Goal: Task Accomplishment & Management: Use online tool/utility

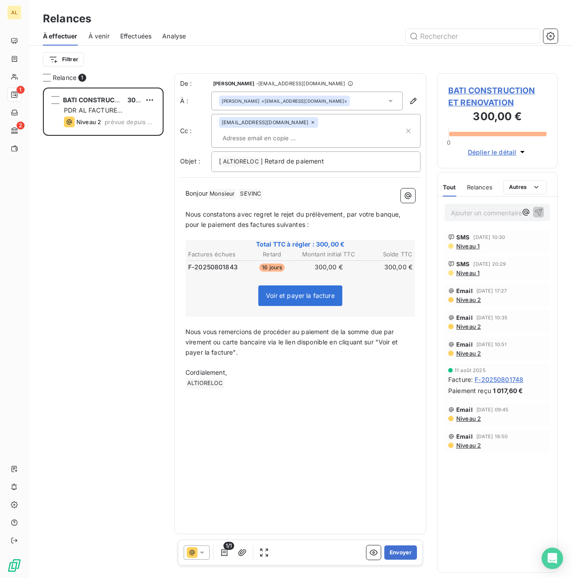
scroll to position [490, 121]
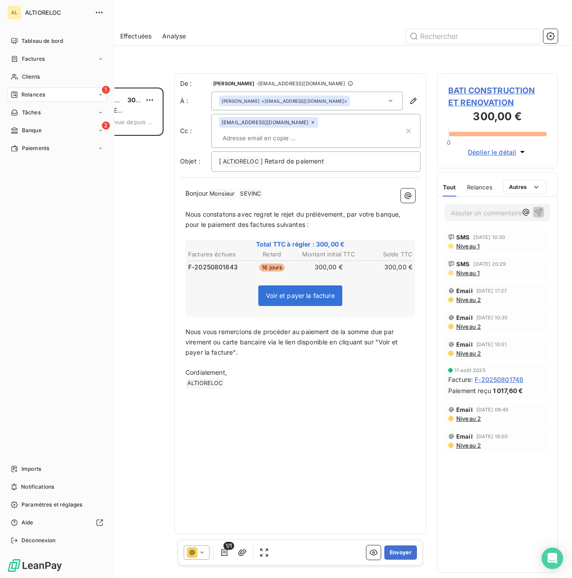
click at [21, 92] on span "Relances" at bounding box center [33, 95] width 24 height 8
click at [43, 64] on div "Factures" at bounding box center [57, 59] width 100 height 14
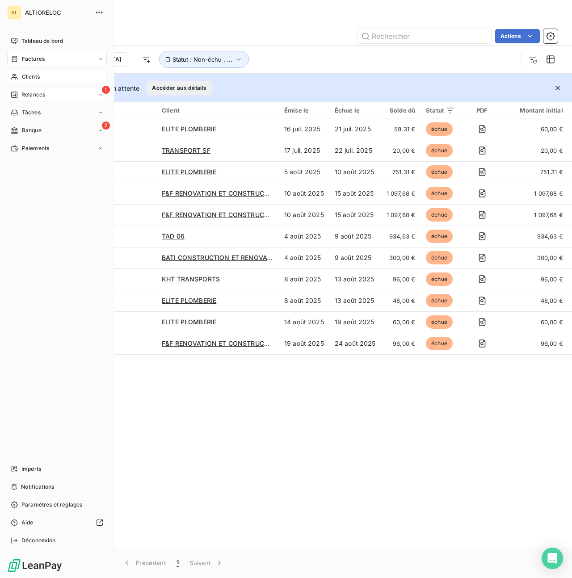
click at [30, 72] on div "Clients" at bounding box center [57, 77] width 100 height 14
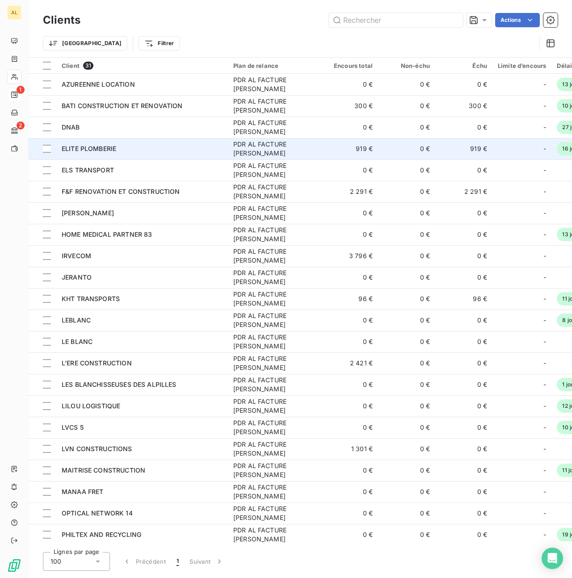
click at [77, 151] on span "ELITE PLOMBERIE" at bounding box center [89, 149] width 54 height 8
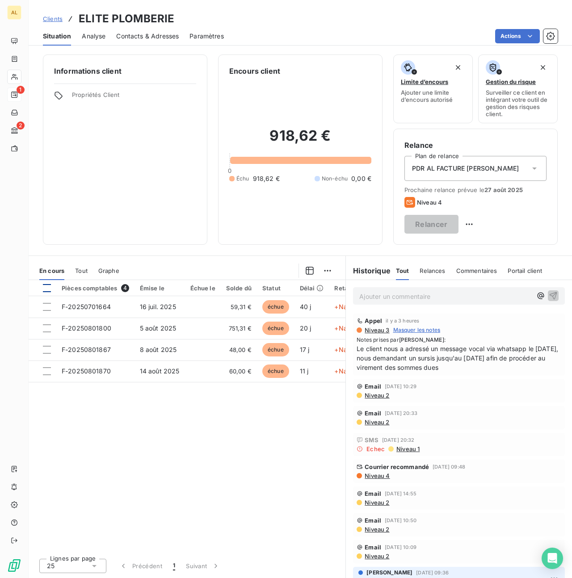
click at [47, 288] on div at bounding box center [47, 288] width 8 height 8
click at [536, 224] on html "AL 1 2 Clients ELITE PLOMBERIE Situation Analyse Contacts & Adresses Paramètres…" at bounding box center [286, 289] width 572 height 578
click at [490, 245] on div "Replanifier cette action" at bounding box center [502, 244] width 80 height 14
select select "7"
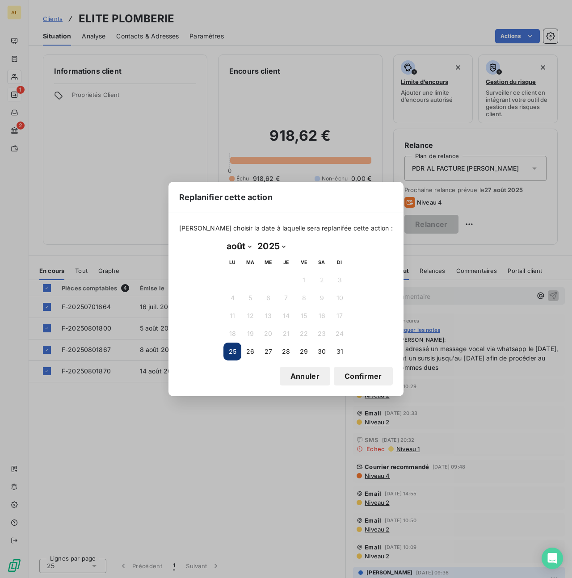
click at [347, 379] on button "Confirmer" at bounding box center [363, 376] width 59 height 19
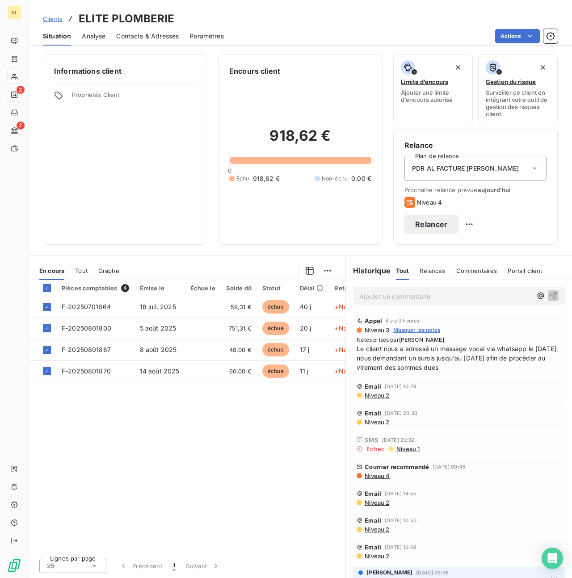
click at [458, 225] on button "Relancer" at bounding box center [431, 224] width 54 height 19
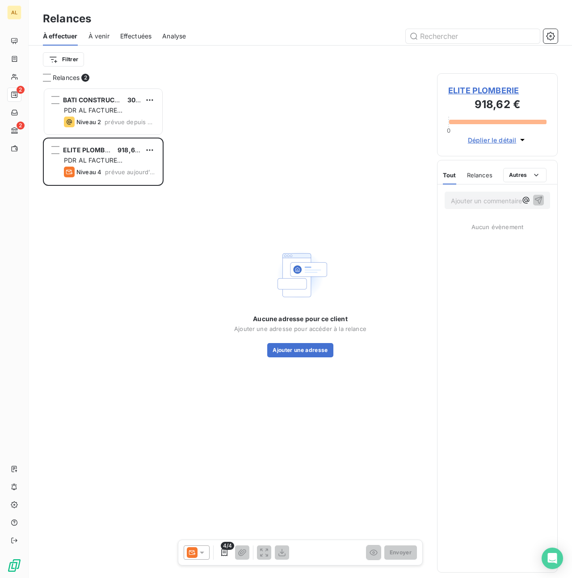
scroll to position [490, 121]
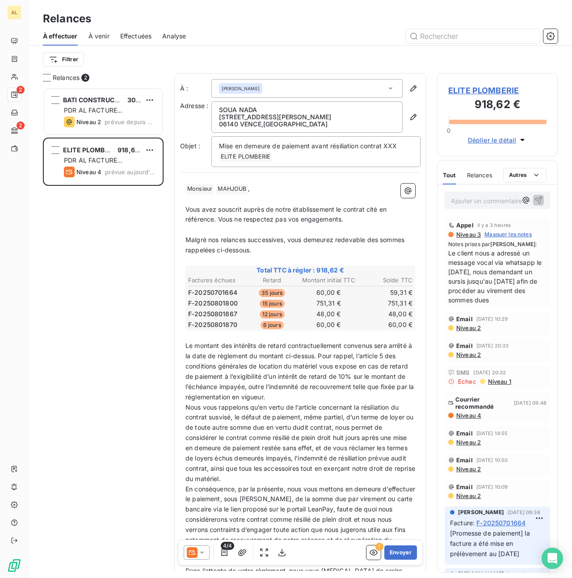
click at [192, 552] on icon at bounding box center [192, 552] width 11 height 11
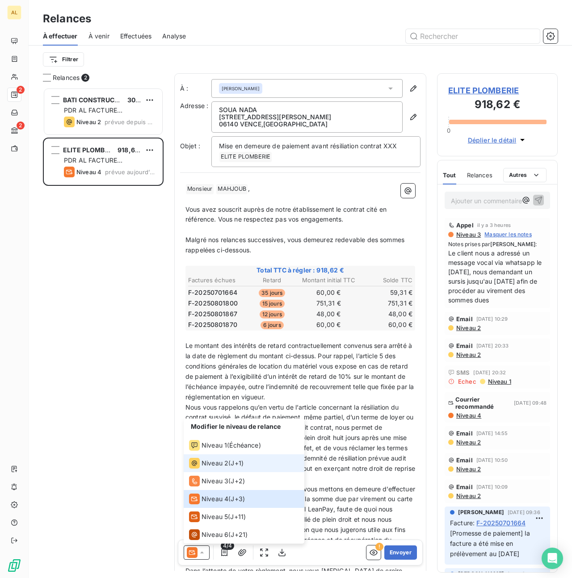
click at [201, 461] on span "Niveau 2" at bounding box center [214, 463] width 27 height 9
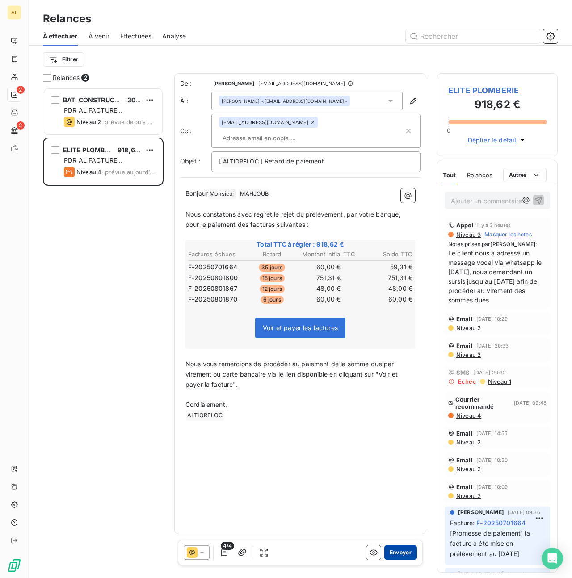
click at [397, 554] on button "Envoyer" at bounding box center [400, 552] width 33 height 14
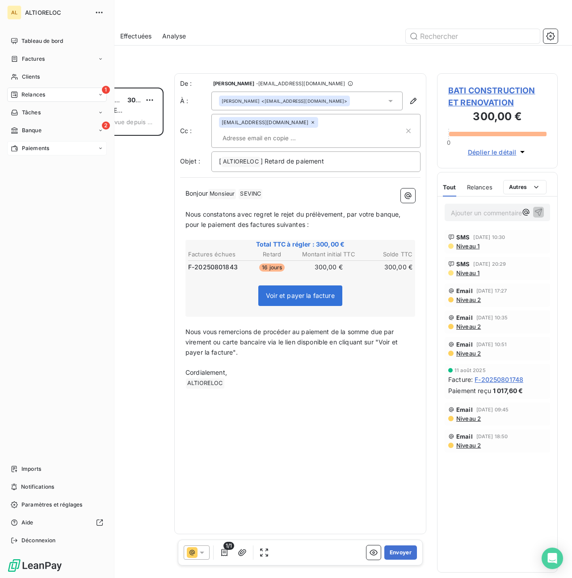
click at [41, 146] on span "Paiements" at bounding box center [35, 148] width 27 height 8
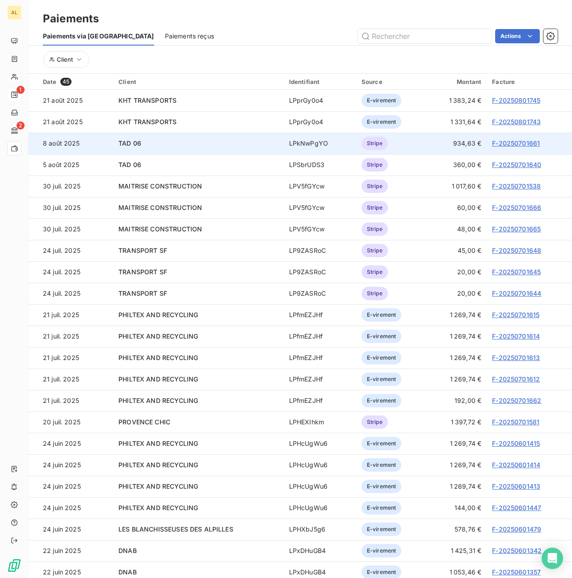
click at [29, 134] on td "8 août 2025" at bounding box center [71, 143] width 84 height 21
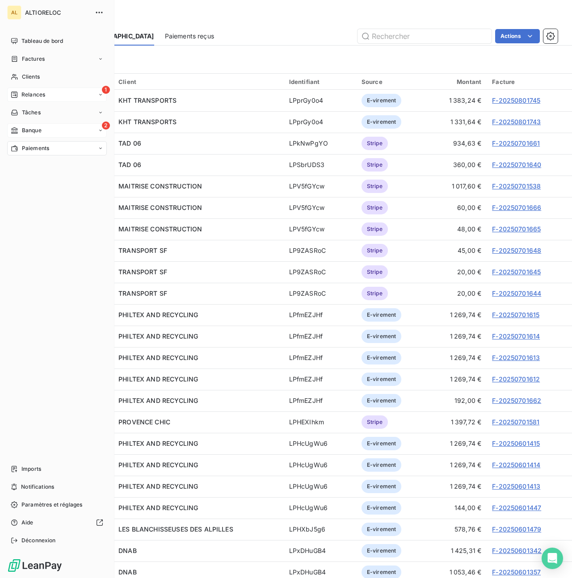
click at [22, 130] on span "Banque" at bounding box center [32, 130] width 20 height 8
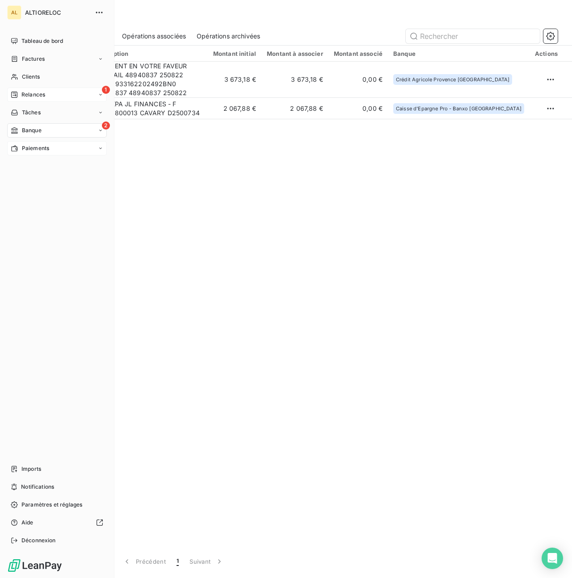
click at [34, 96] on span "Relances" at bounding box center [33, 95] width 24 height 8
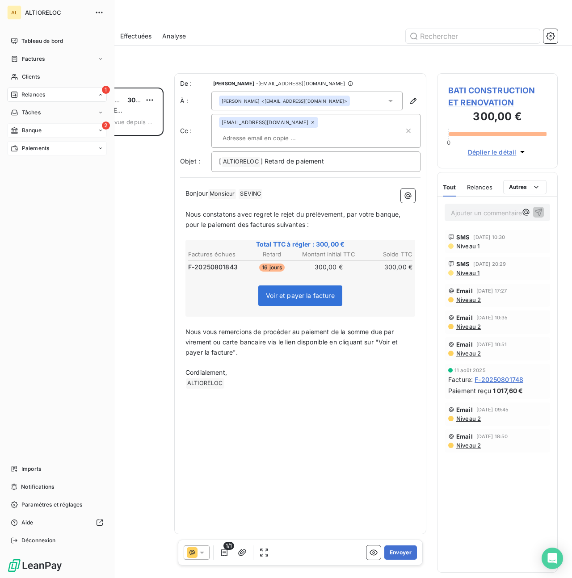
scroll to position [490, 121]
click at [27, 129] on span "Banque" at bounding box center [32, 130] width 20 height 8
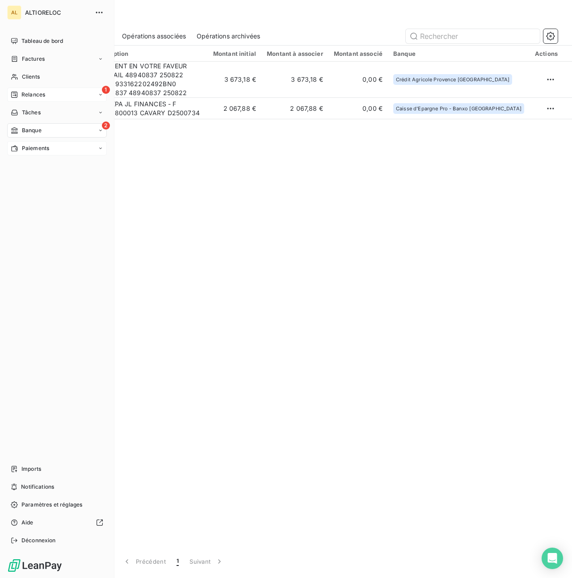
click at [17, 92] on icon at bounding box center [14, 94] width 7 height 7
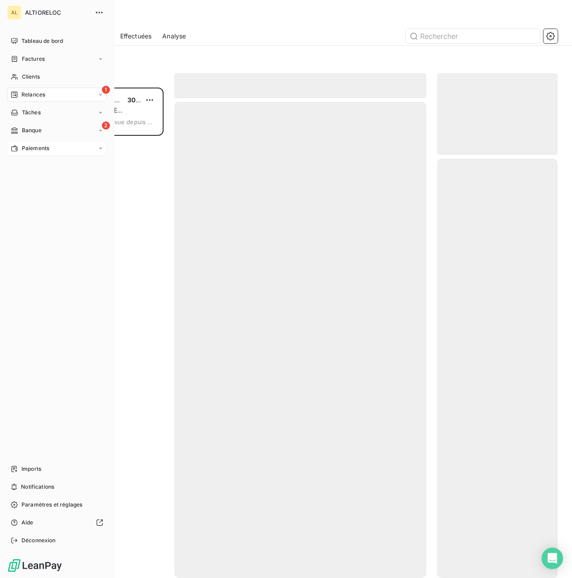
scroll to position [490, 121]
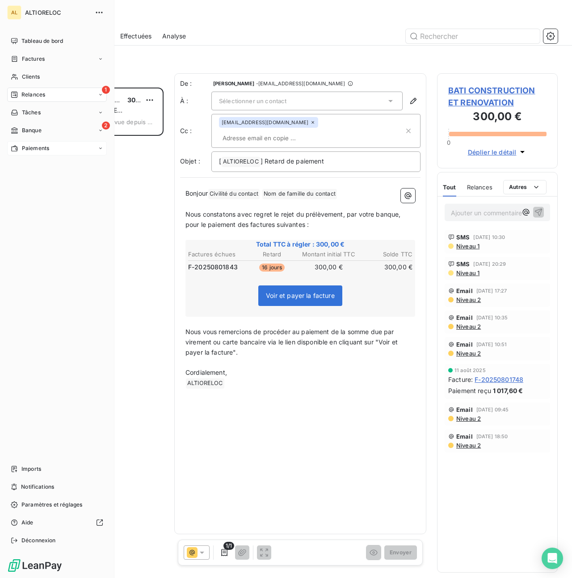
click at [20, 131] on div "Banque" at bounding box center [26, 130] width 31 height 8
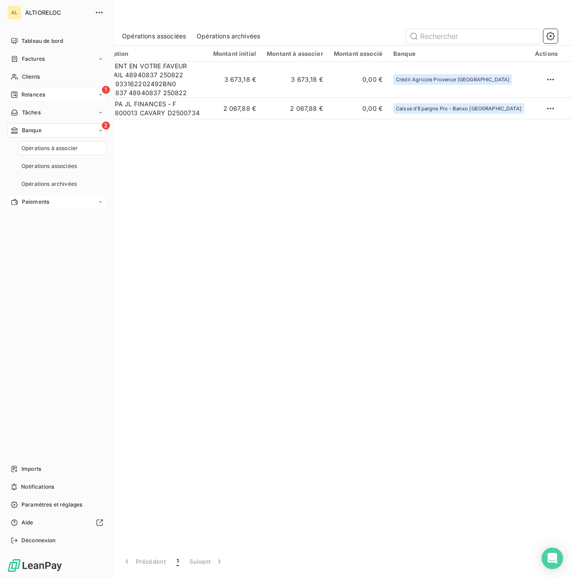
click at [34, 99] on div "1 Relances" at bounding box center [57, 95] width 100 height 14
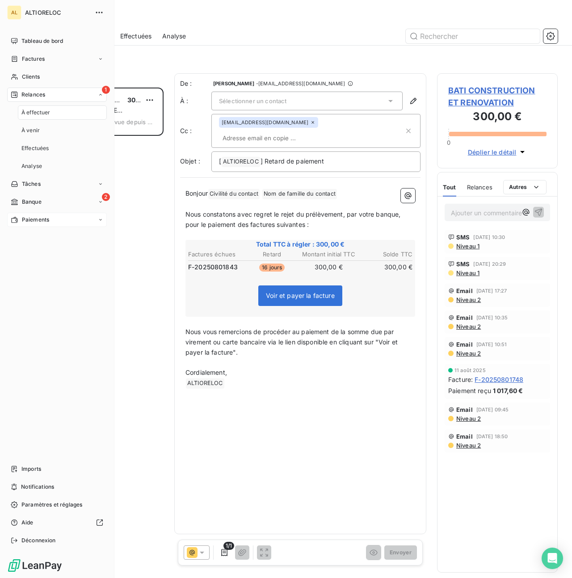
scroll to position [490, 121]
click at [35, 77] on span "Clients" at bounding box center [31, 77] width 18 height 8
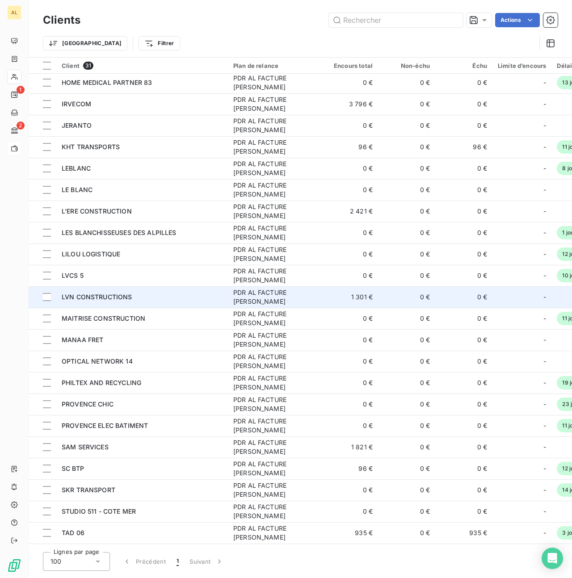
scroll to position [157, 0]
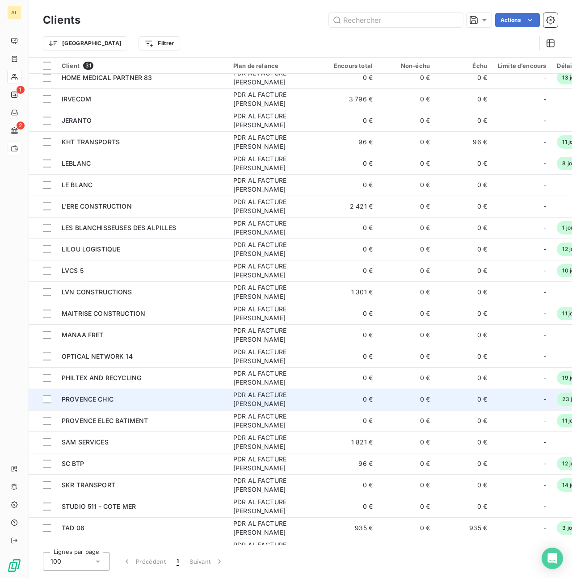
click at [114, 402] on div "PROVENCE CHIC" at bounding box center [142, 399] width 161 height 9
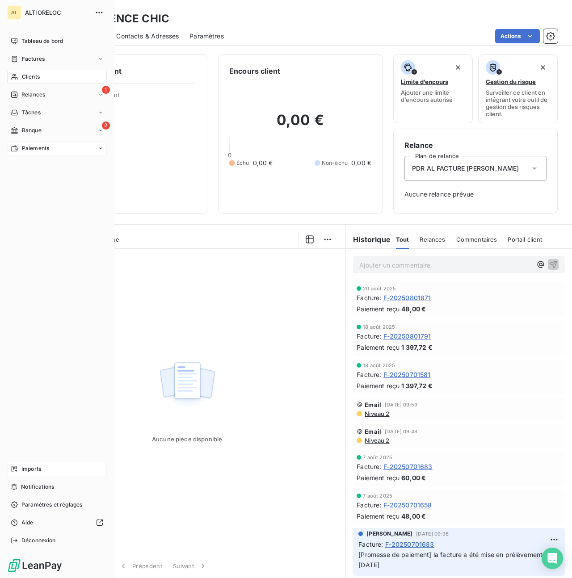
click at [26, 465] on span "Imports" at bounding box center [31, 469] width 20 height 8
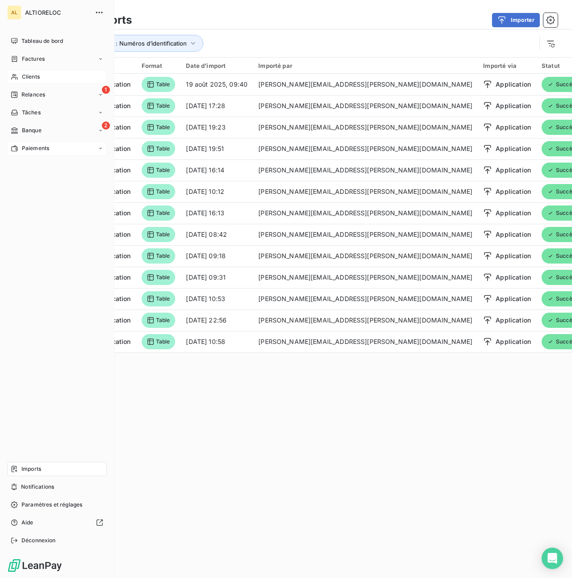
click at [29, 77] on span "Clients" at bounding box center [31, 77] width 18 height 8
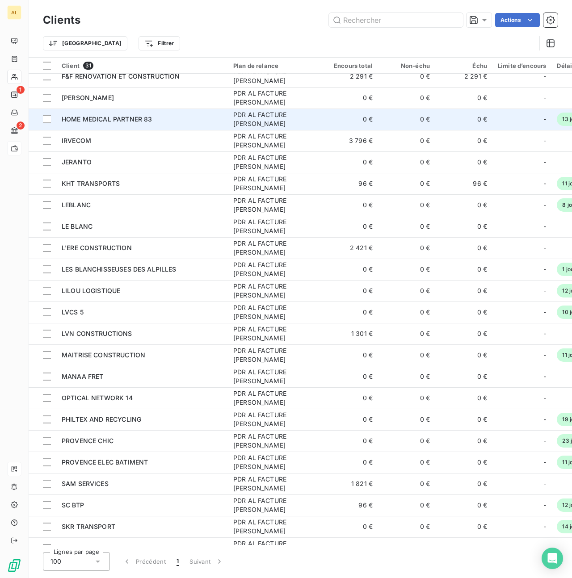
scroll to position [181, 0]
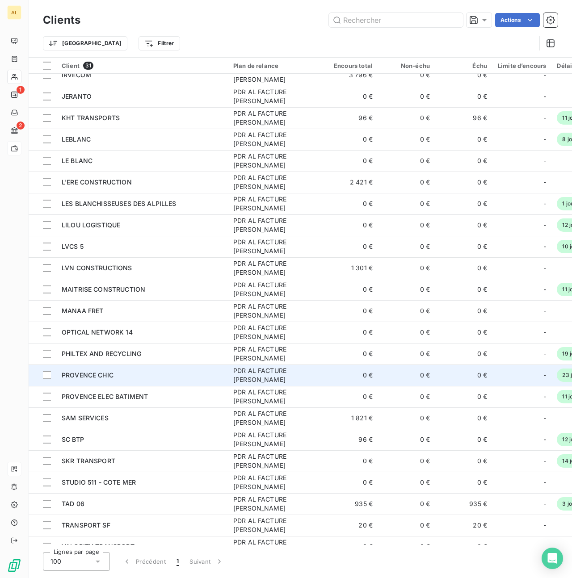
click at [101, 376] on span "PROVENCE CHIC" at bounding box center [88, 375] width 52 height 8
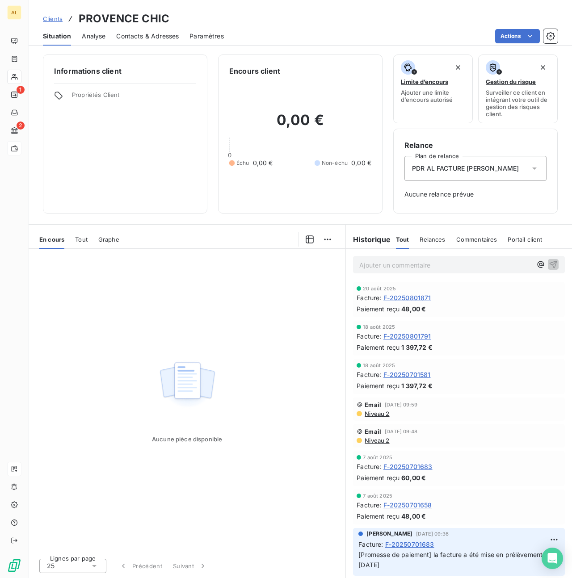
click at [155, 311] on div "Aucune pièce disponible" at bounding box center [187, 400] width 317 height 302
click at [401, 298] on span "F-20250801871" at bounding box center [407, 297] width 48 height 9
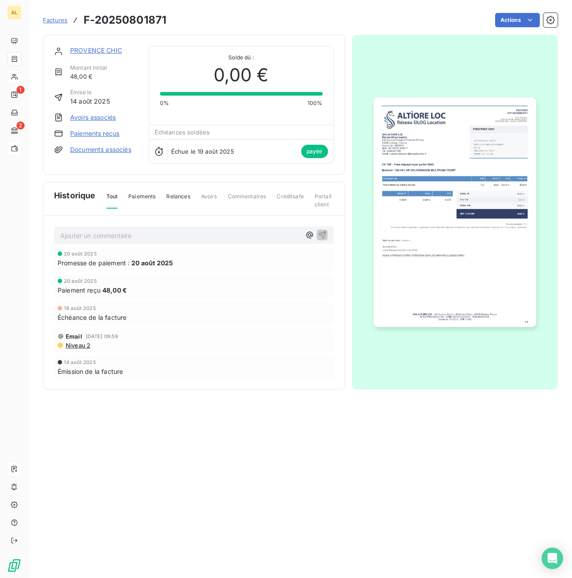
click at [89, 130] on link "Paiements reçus" at bounding box center [94, 133] width 49 height 9
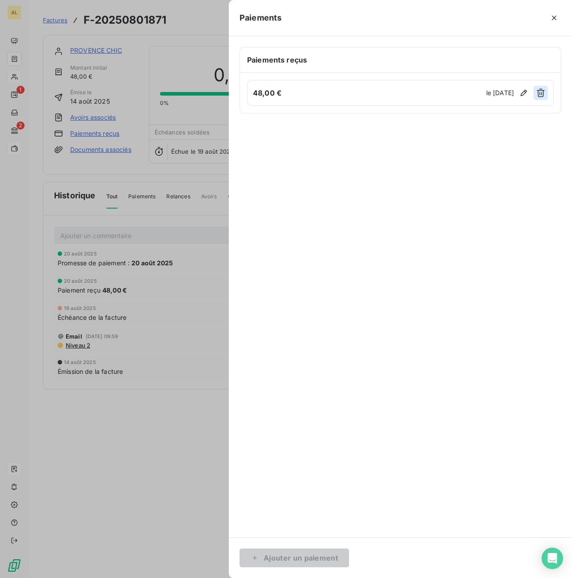
click at [541, 96] on icon "button" at bounding box center [540, 92] width 9 height 9
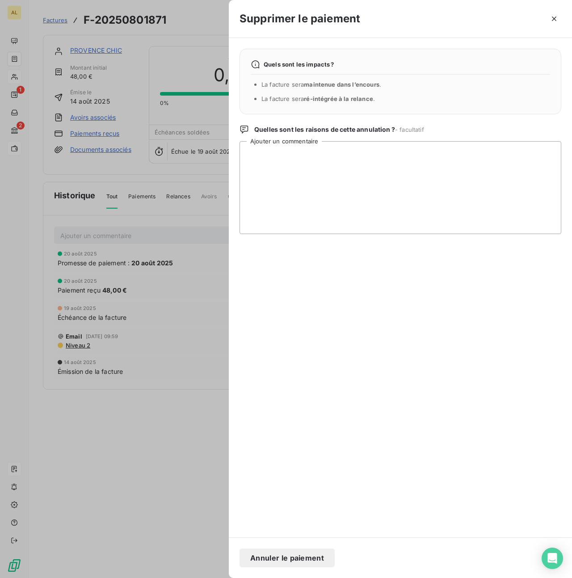
click at [299, 560] on button "Annuler le paiement" at bounding box center [286, 557] width 95 height 19
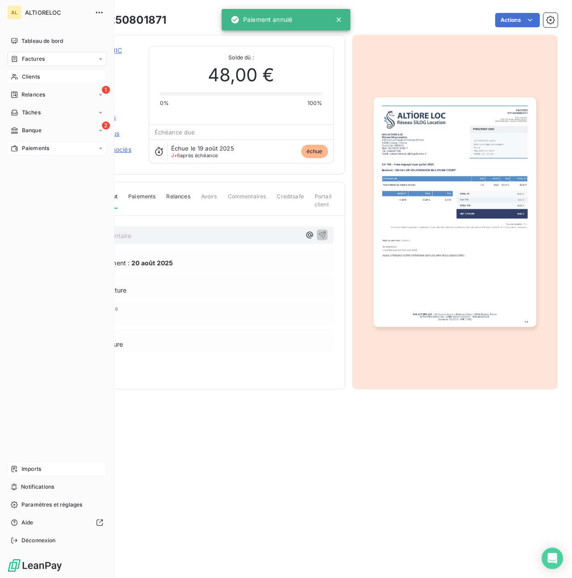
click at [34, 75] on span "Clients" at bounding box center [31, 77] width 18 height 8
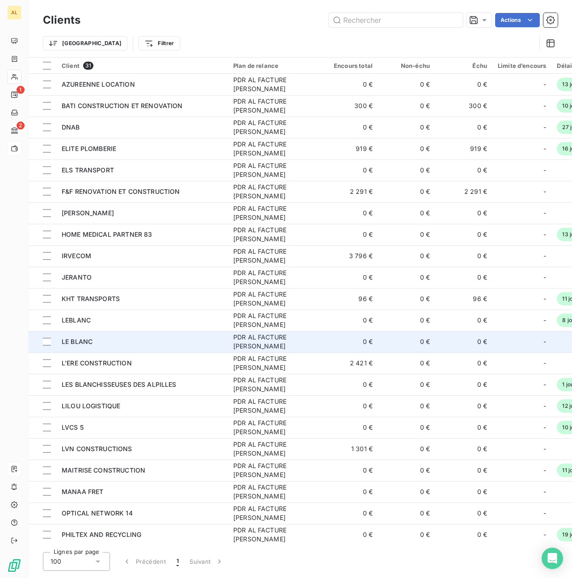
click at [84, 342] on span "LE BLANC" at bounding box center [77, 342] width 31 height 8
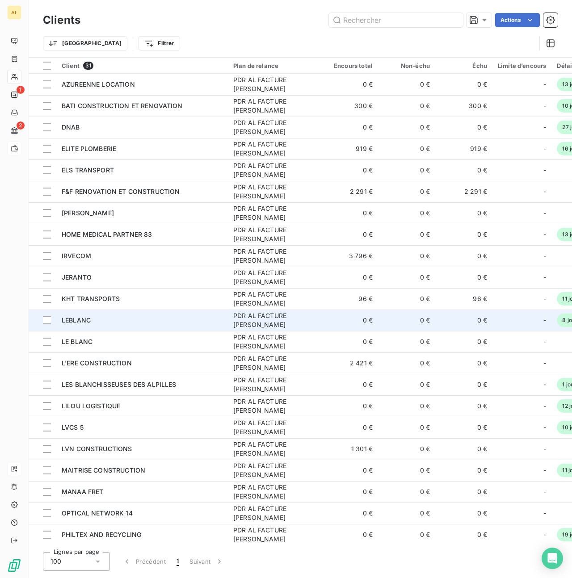
click at [75, 319] on span "LEBLANC" at bounding box center [76, 320] width 29 height 8
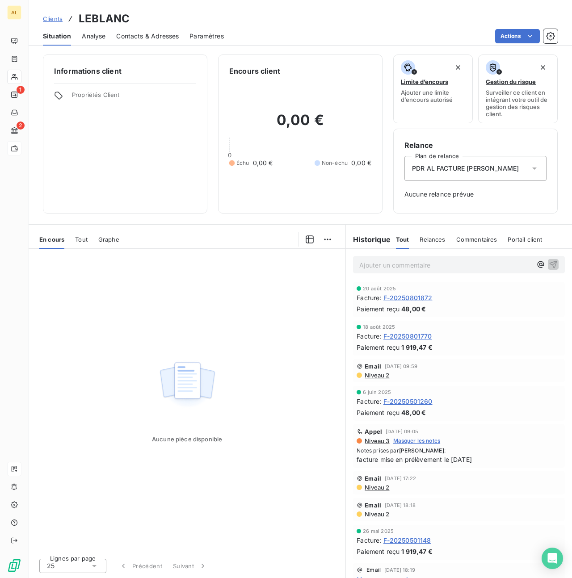
click at [410, 297] on span "F-20250801872" at bounding box center [407, 297] width 49 height 9
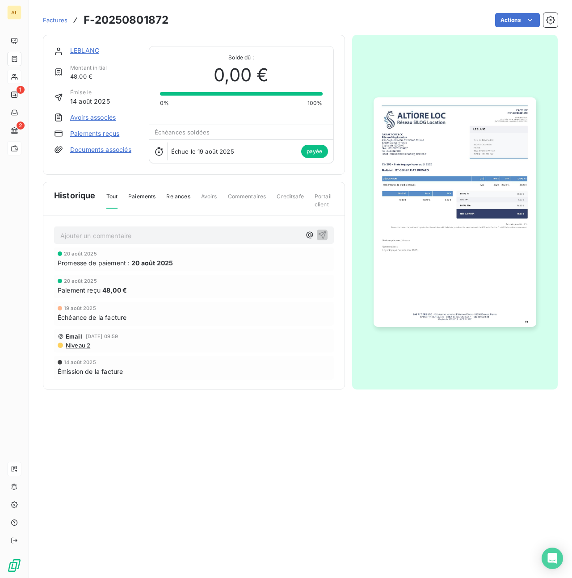
click at [79, 132] on link "Paiements reçus" at bounding box center [94, 133] width 49 height 9
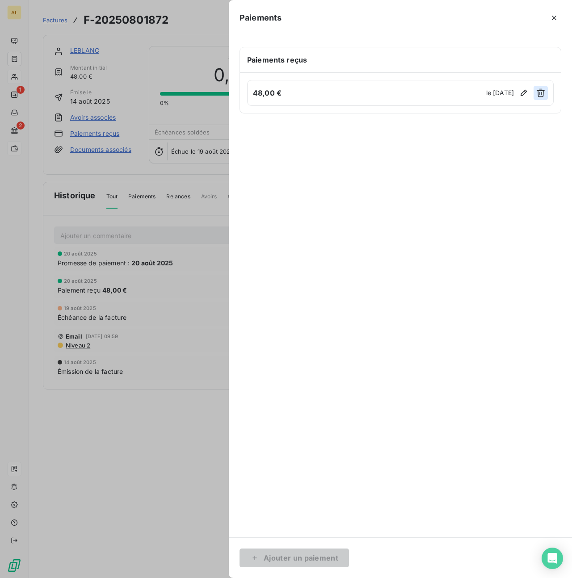
click at [542, 95] on icon "button" at bounding box center [540, 92] width 9 height 9
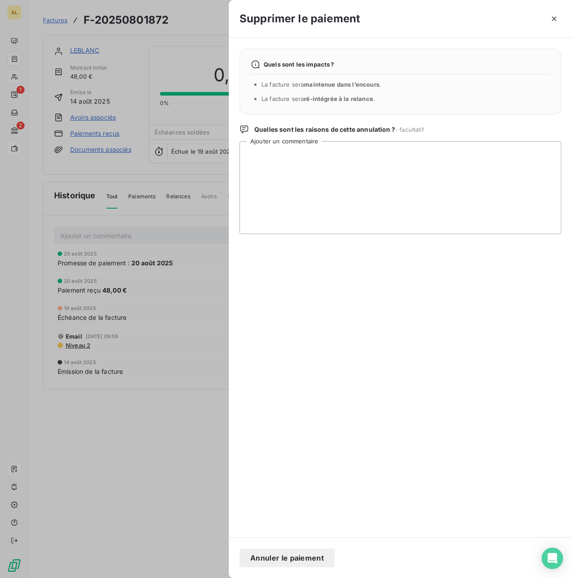
click at [280, 561] on button "Annuler le paiement" at bounding box center [286, 557] width 95 height 19
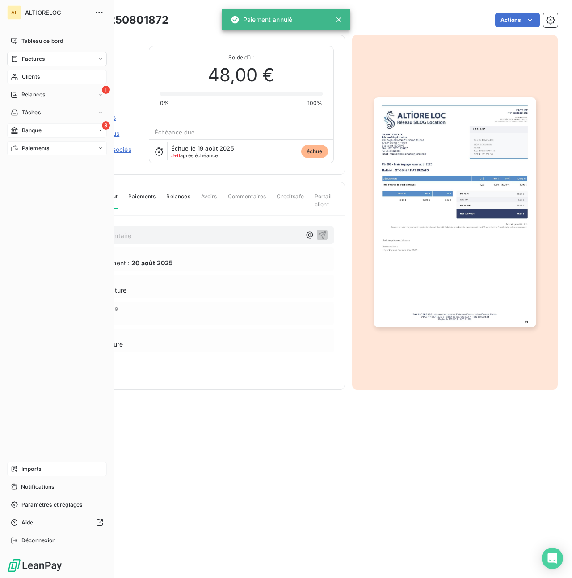
click at [34, 133] on span "Banque" at bounding box center [32, 130] width 20 height 8
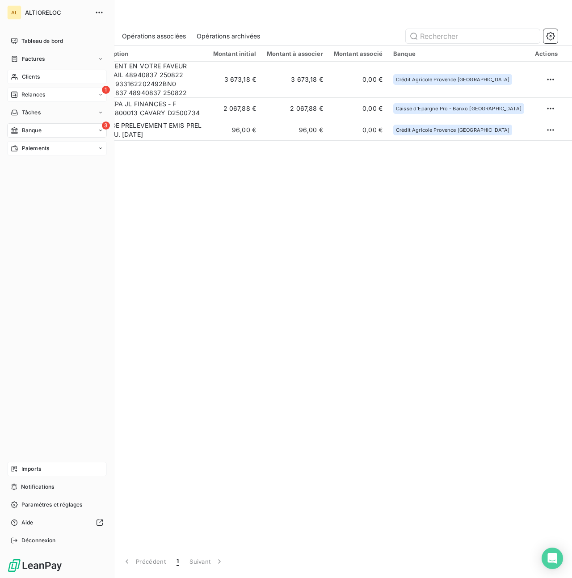
click at [34, 92] on span "Relances" at bounding box center [33, 95] width 24 height 8
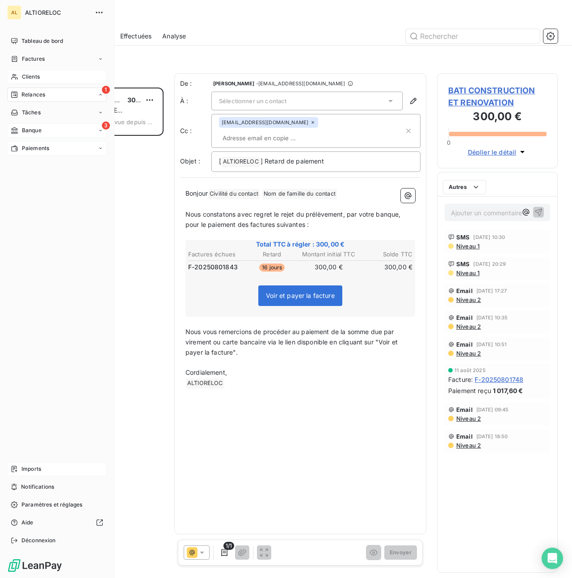
scroll to position [490, 121]
click at [26, 130] on span "Banque" at bounding box center [32, 130] width 20 height 8
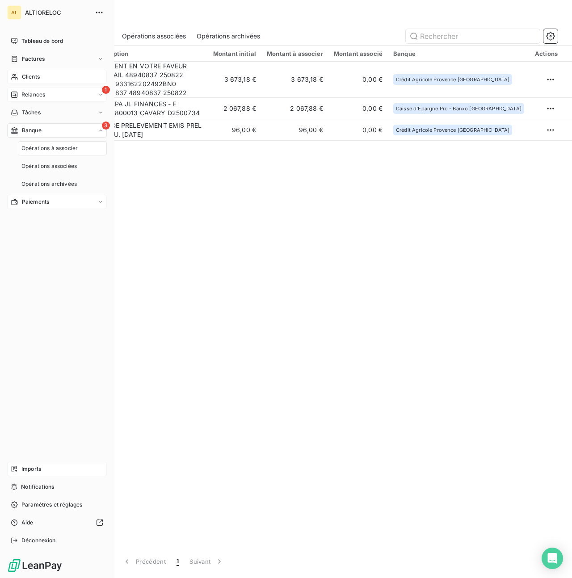
click at [34, 76] on span "Clients" at bounding box center [31, 77] width 18 height 8
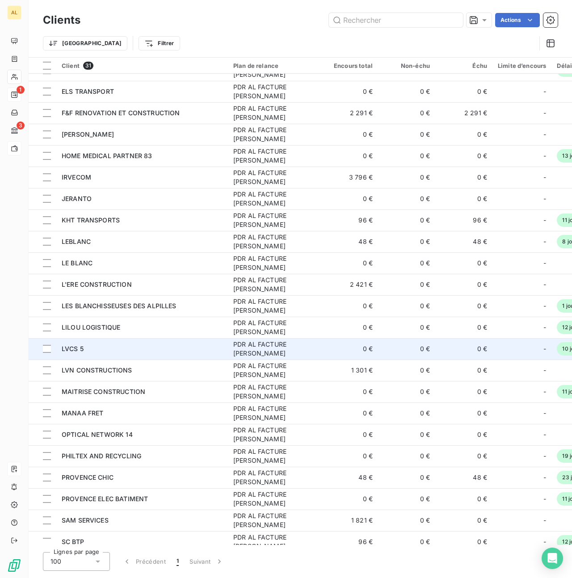
scroll to position [80, 0]
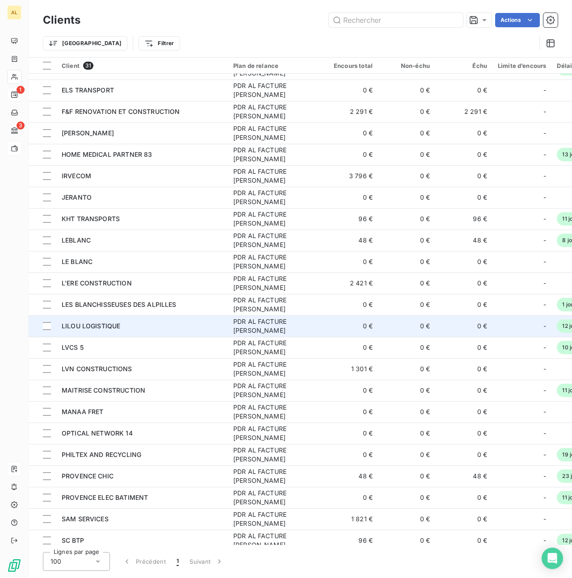
click at [110, 322] on div "LILOU LOGISTIQUE" at bounding box center [142, 326] width 161 height 9
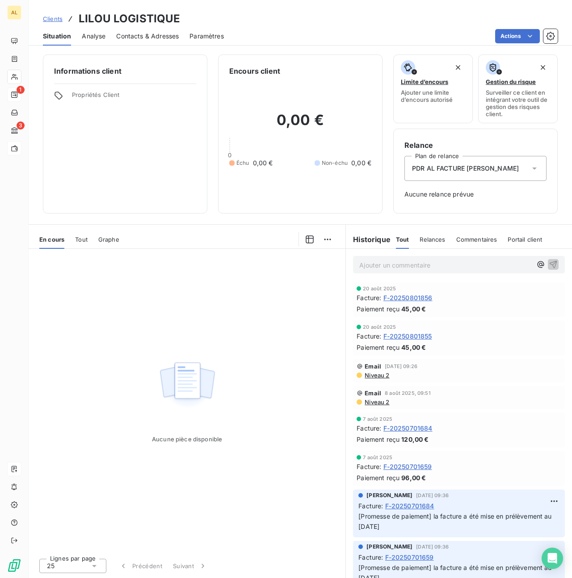
click at [406, 296] on span "F-20250801856" at bounding box center [407, 297] width 49 height 9
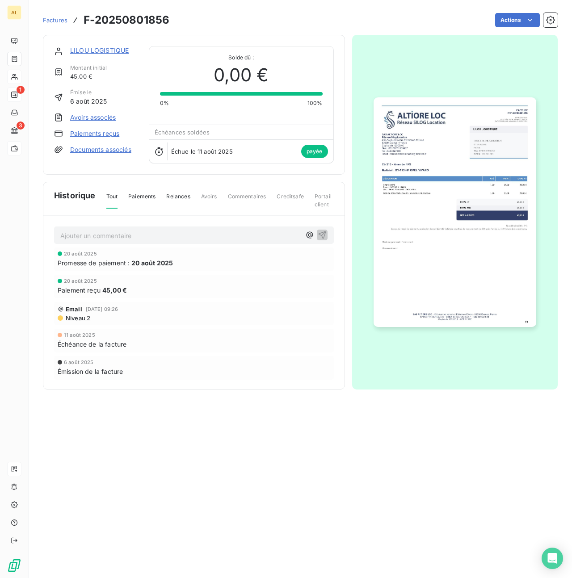
click at [105, 127] on div "LILOU LOGISTIQUE Montant initial 45,00 € Émise le [DATE] Avoirs associés Paieme…" at bounding box center [96, 104] width 84 height 117
click at [102, 133] on link "Paiements reçus" at bounding box center [94, 133] width 49 height 9
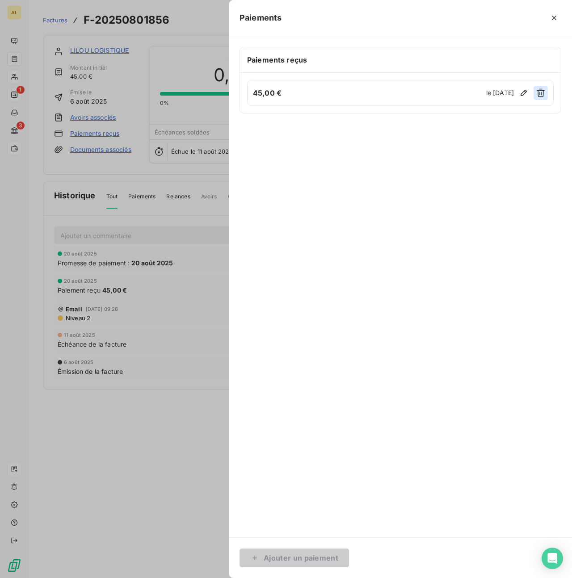
click at [539, 94] on icon "button" at bounding box center [540, 92] width 9 height 9
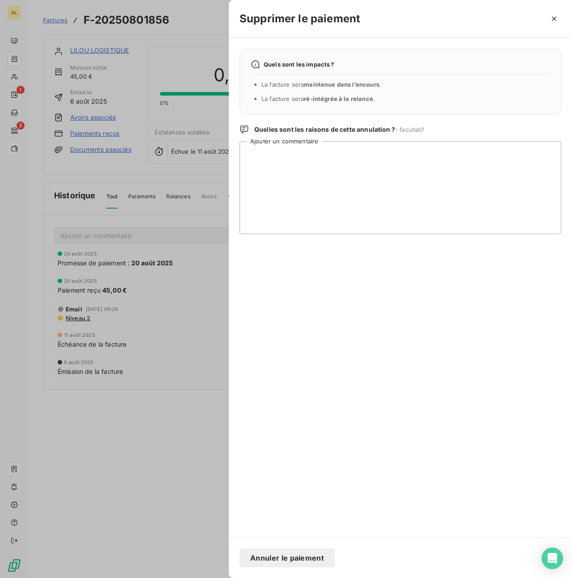
click at [281, 560] on button "Annuler le paiement" at bounding box center [286, 557] width 95 height 19
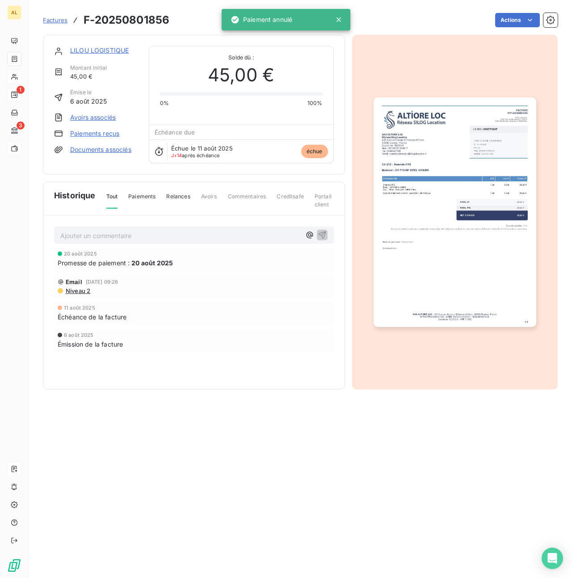
click at [92, 54] on link "LILOU LOGISTIQUE" at bounding box center [99, 50] width 59 height 8
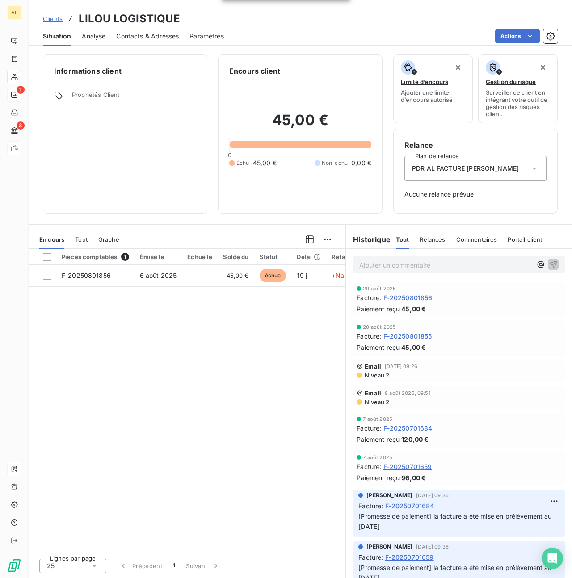
click at [410, 334] on span "F-20250801855" at bounding box center [407, 335] width 49 height 9
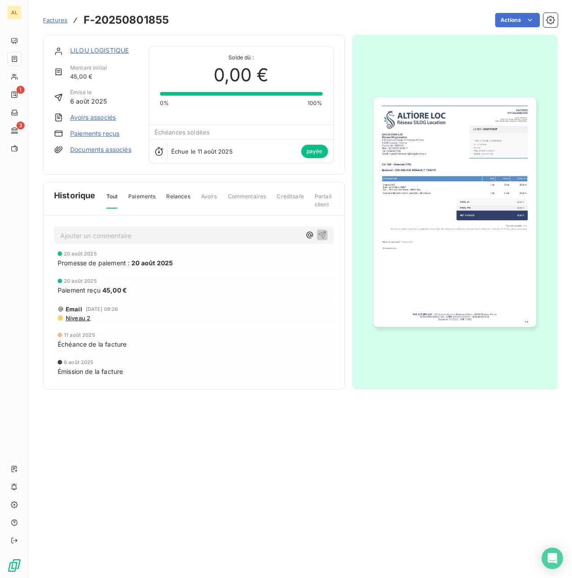
click at [88, 130] on link "Paiements reçus" at bounding box center [94, 133] width 49 height 9
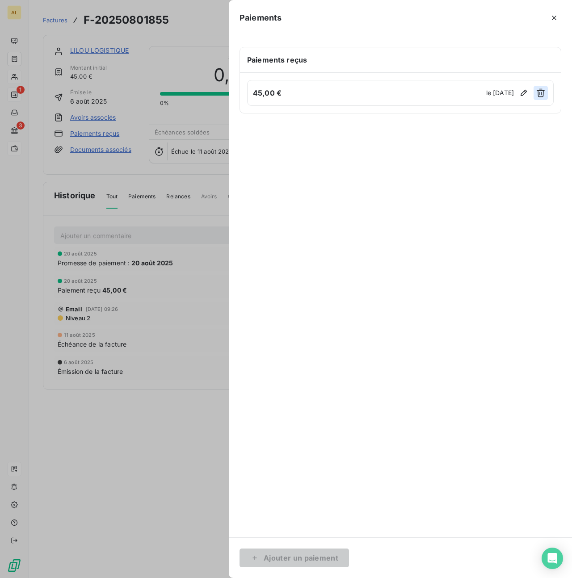
click at [540, 99] on button "button" at bounding box center [540, 93] width 14 height 14
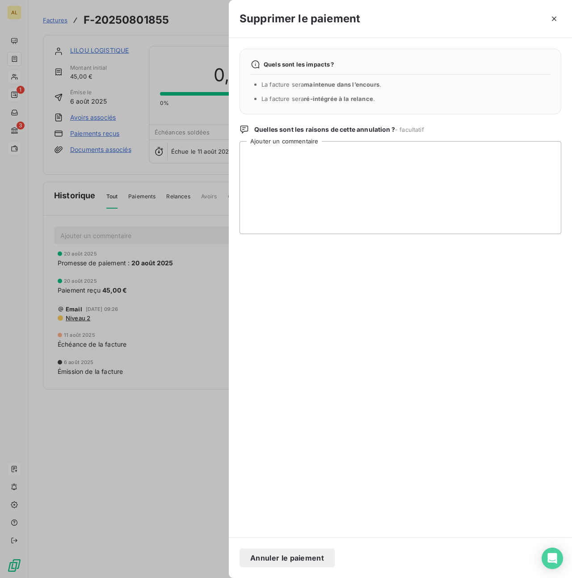
click at [283, 559] on button "Annuler le paiement" at bounding box center [286, 557] width 95 height 19
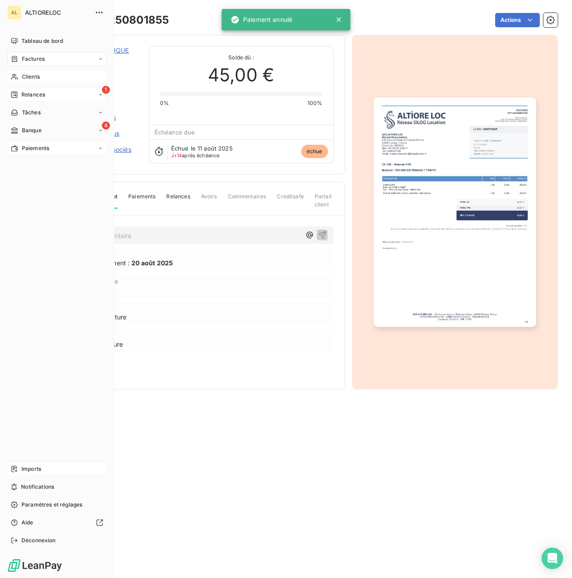
click at [31, 94] on span "Relances" at bounding box center [33, 95] width 24 height 8
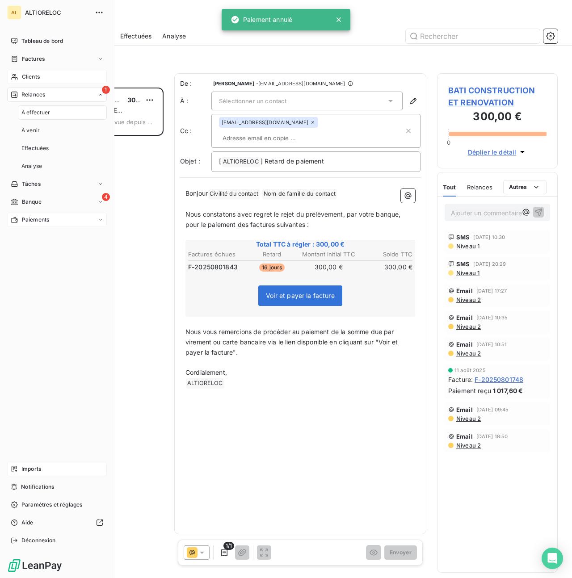
scroll to position [490, 121]
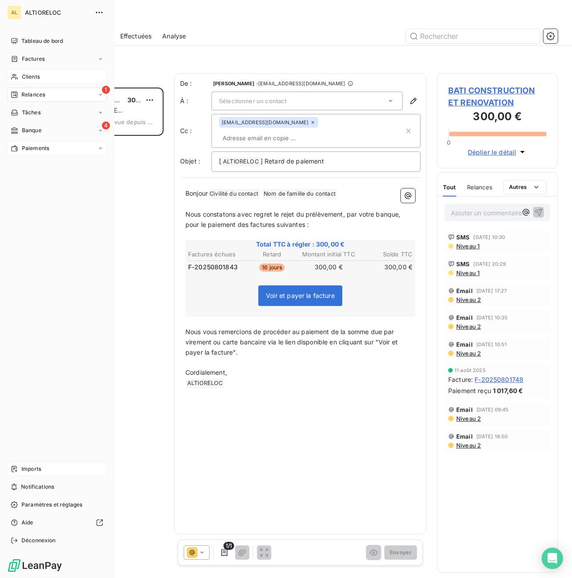
click at [32, 78] on span "Clients" at bounding box center [31, 77] width 18 height 8
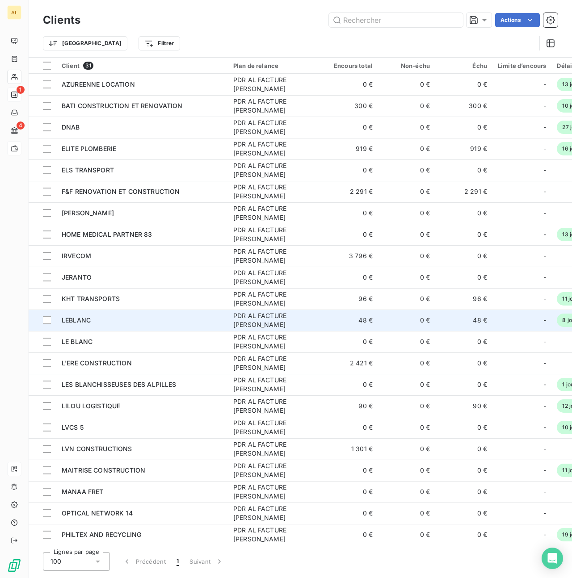
click at [92, 325] on td "LEBLANC" at bounding box center [142, 320] width 172 height 21
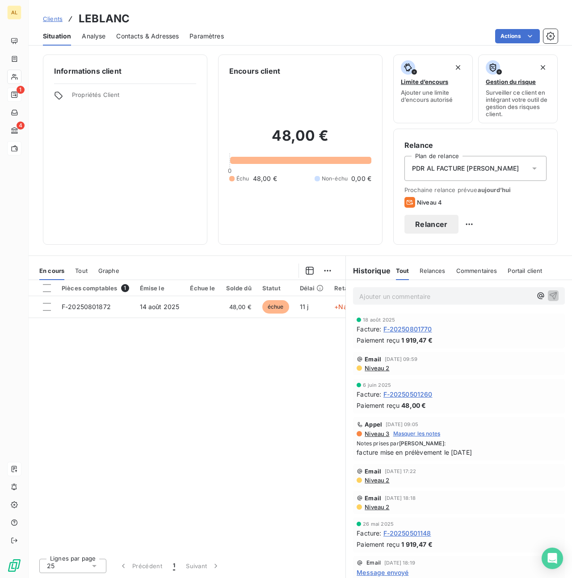
click at [458, 226] on button "Relancer" at bounding box center [431, 224] width 54 height 19
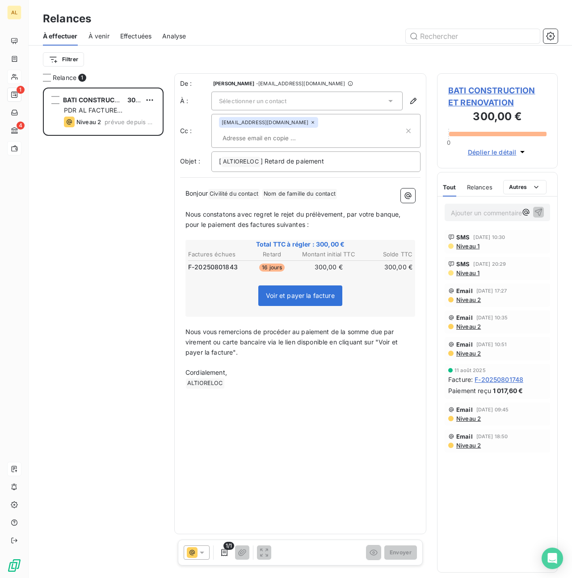
scroll to position [490, 121]
click at [201, 554] on icon at bounding box center [201, 552] width 9 height 9
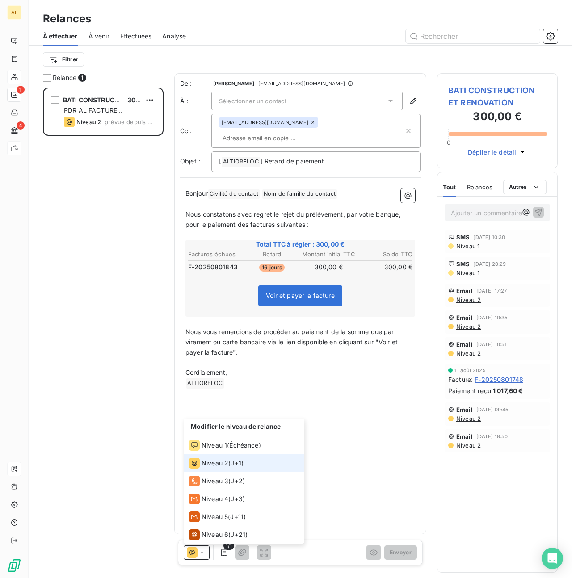
click at [221, 464] on span "Niveau 2" at bounding box center [214, 463] width 27 height 9
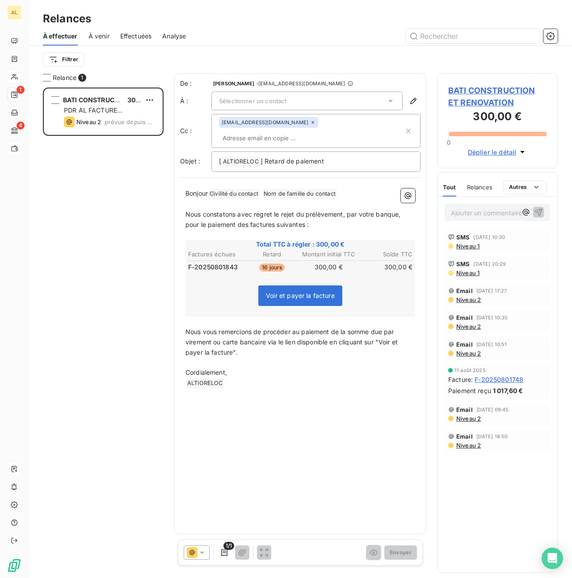
click at [392, 100] on icon at bounding box center [390, 101] width 4 height 2
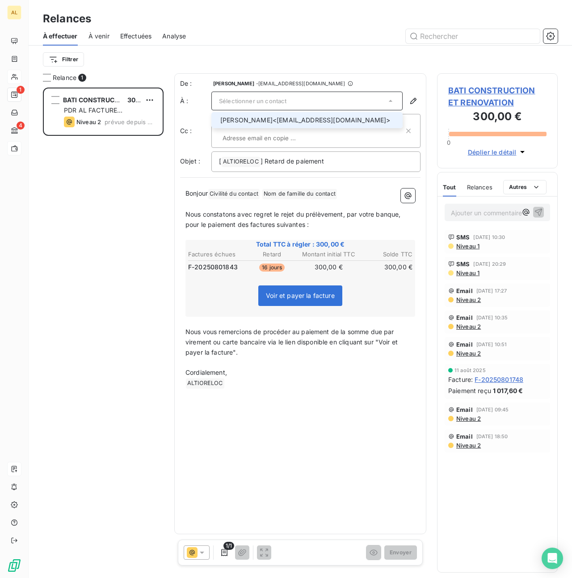
click at [345, 117] on span "[PERSON_NAME] <[EMAIL_ADDRESS][DOMAIN_NAME]>" at bounding box center [308, 120] width 177 height 9
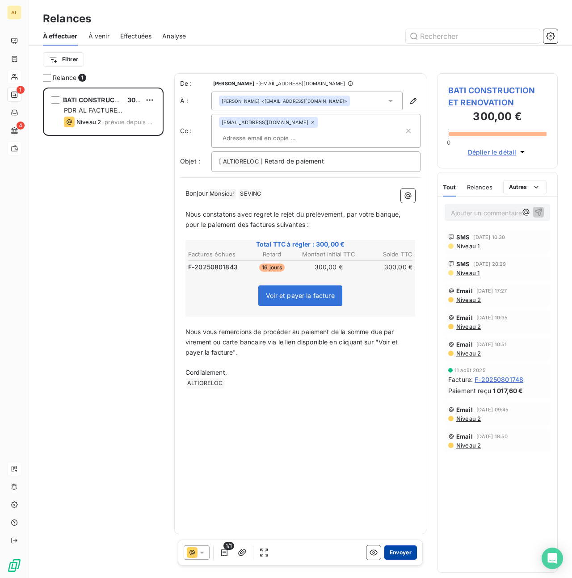
click at [394, 557] on button "Envoyer" at bounding box center [400, 552] width 33 height 14
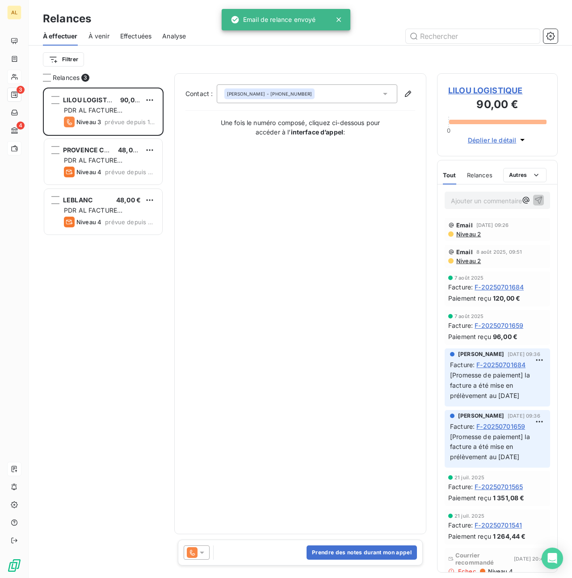
click at [203, 550] on icon at bounding box center [201, 552] width 9 height 9
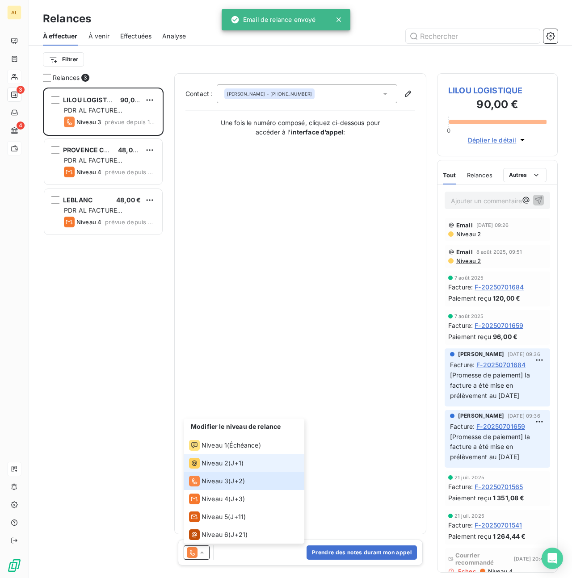
click at [207, 469] on li "Niveau 2 ( J+1 )" at bounding box center [244, 463] width 121 height 18
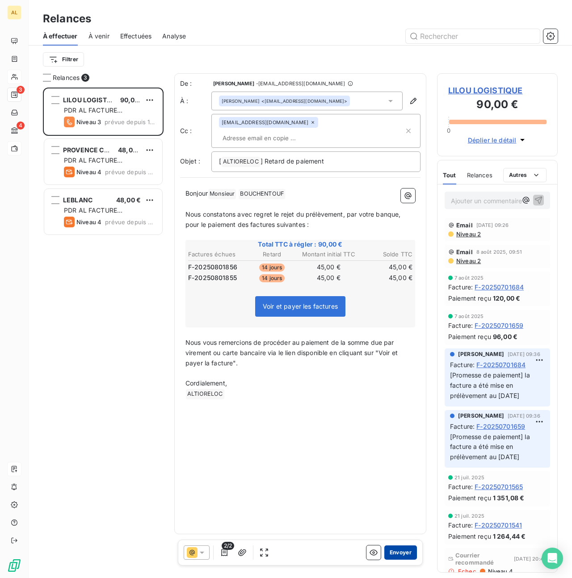
click at [393, 551] on button "Envoyer" at bounding box center [400, 552] width 33 height 14
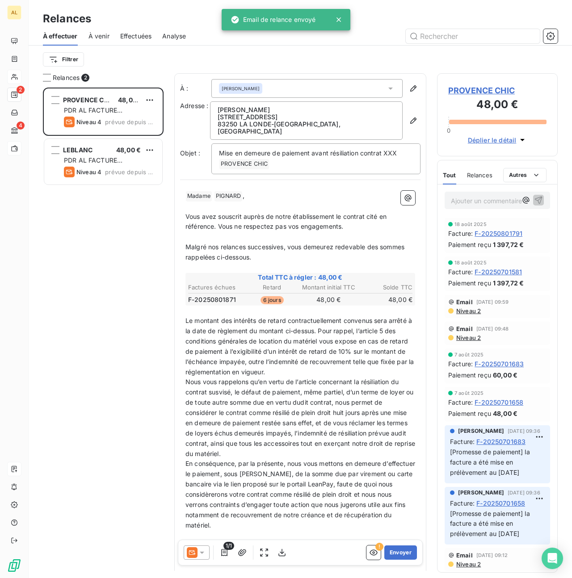
click at [201, 557] on icon at bounding box center [201, 552] width 9 height 9
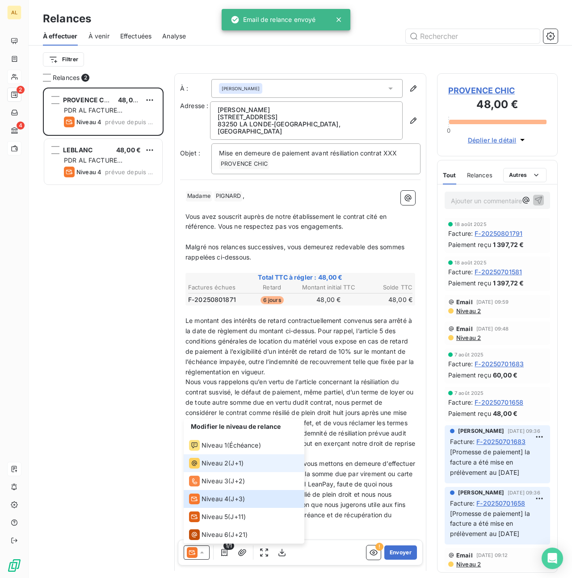
click at [226, 468] on div "Niveau 2" at bounding box center [208, 463] width 39 height 11
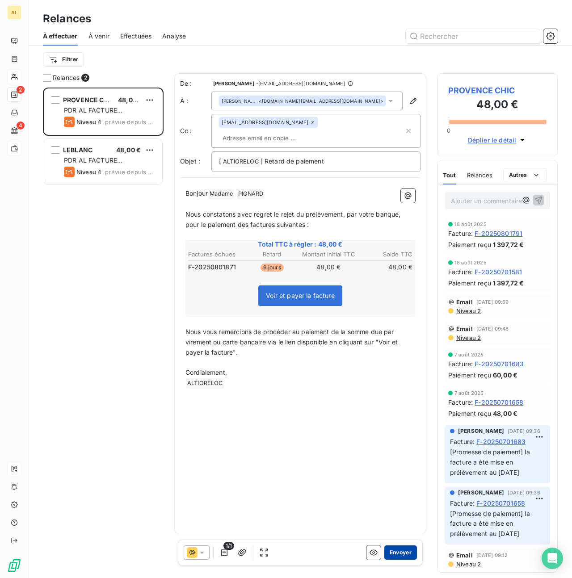
click at [399, 552] on button "Envoyer" at bounding box center [400, 552] width 33 height 14
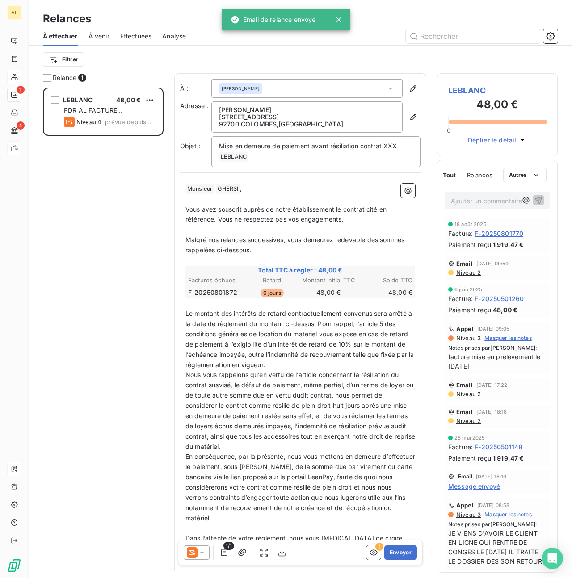
click at [206, 553] on div at bounding box center [197, 552] width 26 height 14
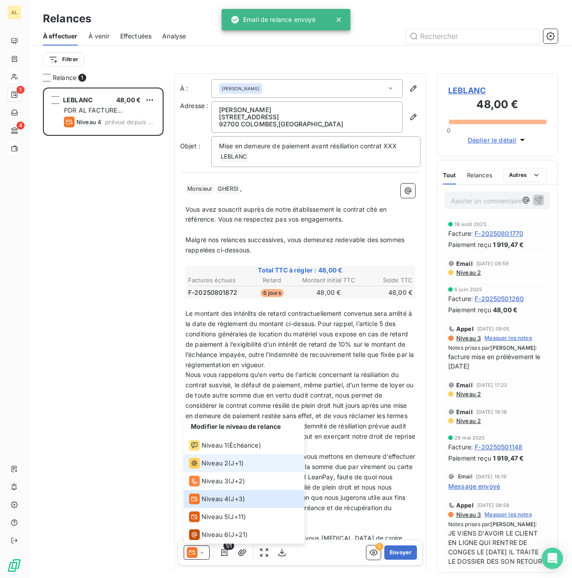
click at [217, 462] on span "Niveau 2" at bounding box center [214, 463] width 27 height 9
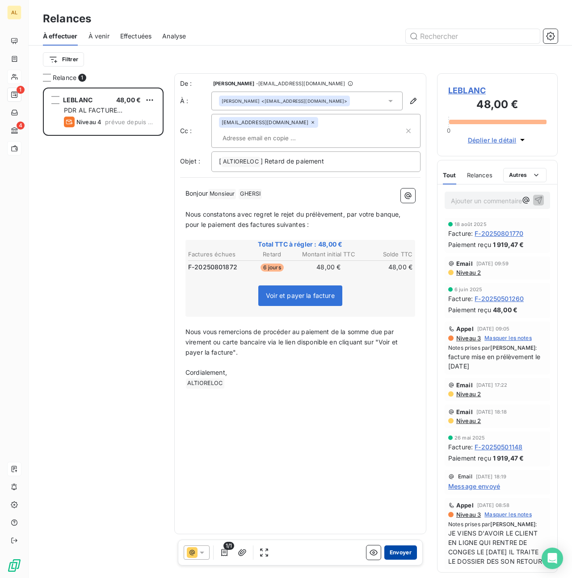
click at [408, 549] on button "Envoyer" at bounding box center [400, 552] width 33 height 14
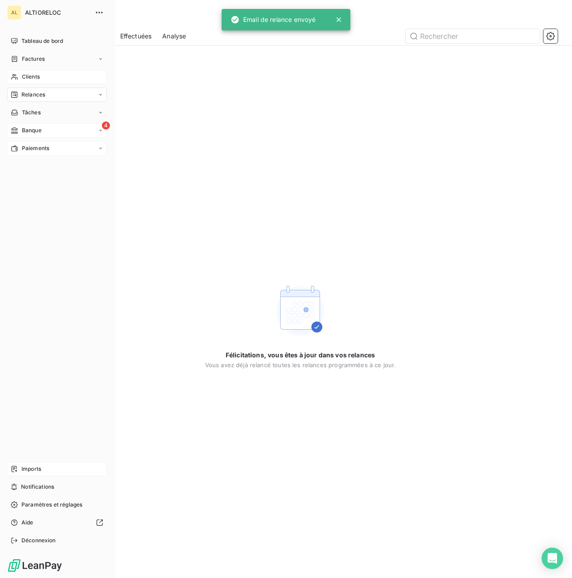
click at [27, 131] on span "Banque" at bounding box center [32, 130] width 20 height 8
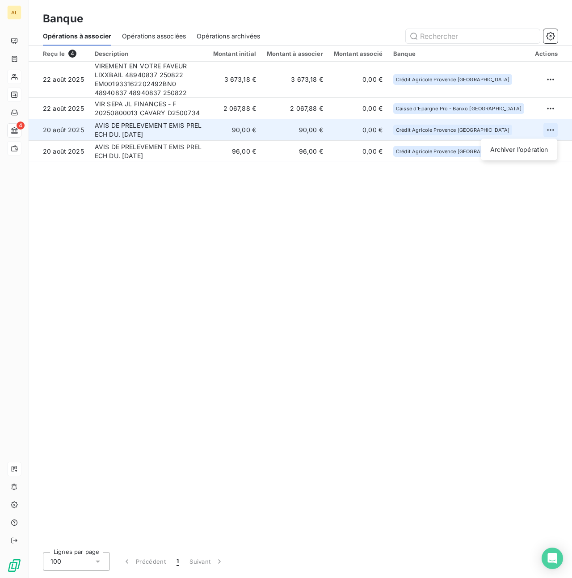
click at [548, 129] on html "AL 4 Banque Opérations à associer Opérations associées Opérations archivées Reç…" at bounding box center [286, 289] width 572 height 578
click at [508, 149] on div "Archiver l’opération" at bounding box center [519, 149] width 69 height 14
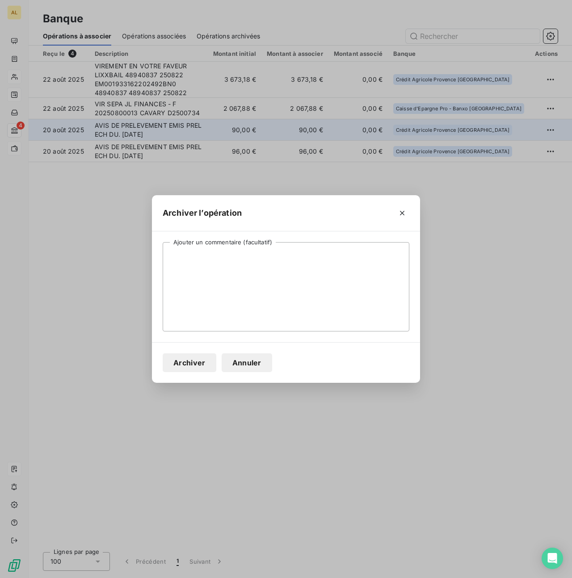
click at [188, 364] on button "Archiver" at bounding box center [190, 362] width 54 height 19
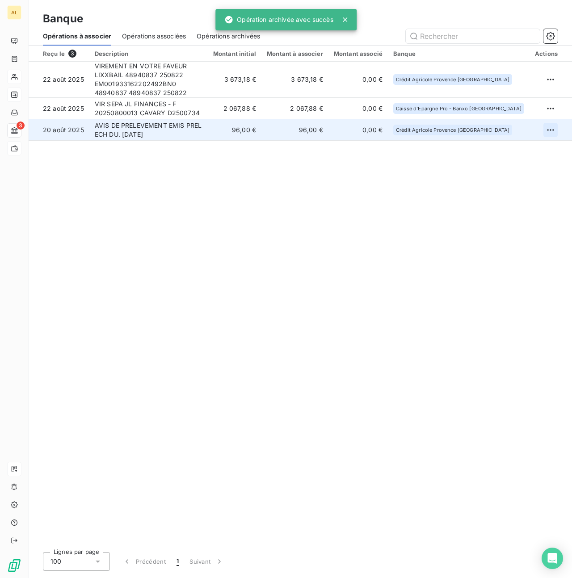
click at [551, 130] on html "AL 3 Banque Opérations à associer Opérations associées Opérations archivées Reç…" at bounding box center [286, 289] width 572 height 578
click at [498, 151] on div "Archiver l’opération" at bounding box center [519, 149] width 69 height 14
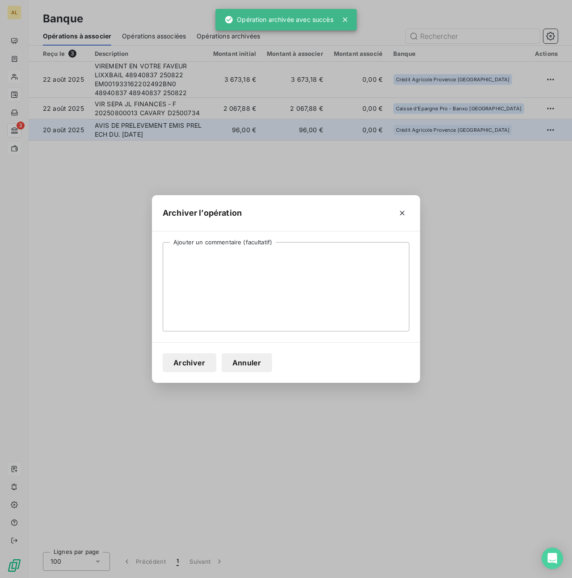
click at [192, 363] on button "Archiver" at bounding box center [190, 362] width 54 height 19
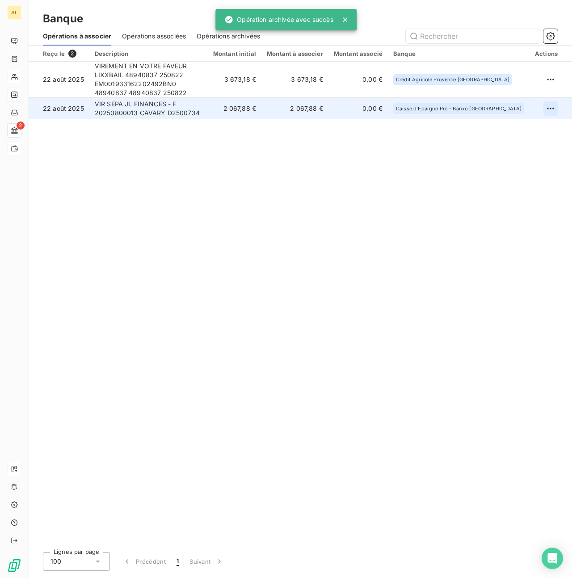
click at [549, 108] on html "AL 2 Banque Opérations à associer Opérations associées Opérations archivées Reç…" at bounding box center [286, 289] width 572 height 578
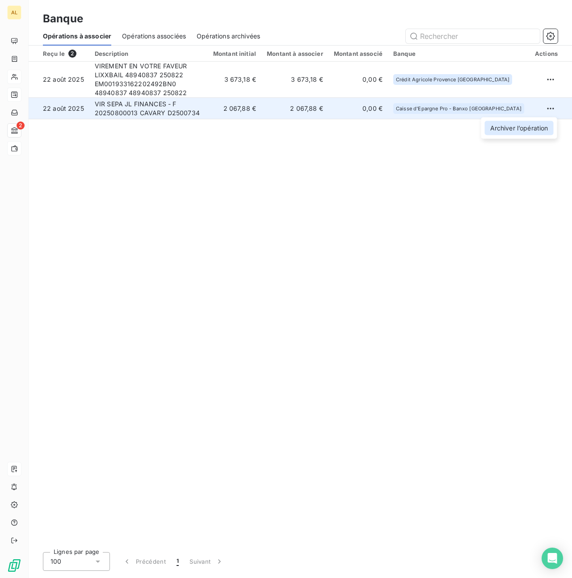
click at [498, 126] on div "Archiver l’opération" at bounding box center [519, 128] width 69 height 14
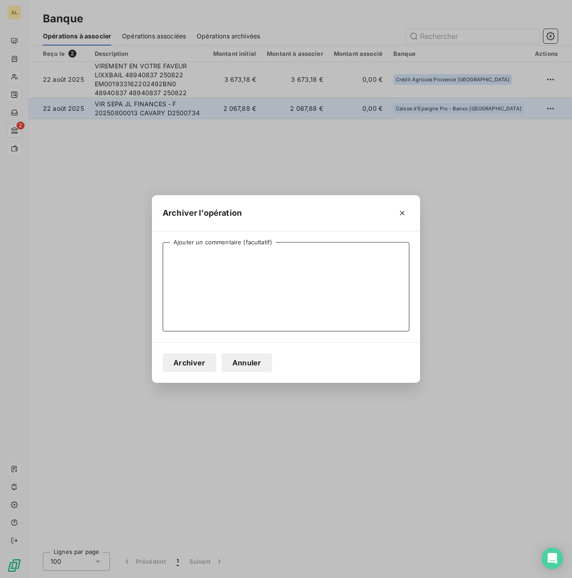
click at [248, 259] on textarea "Ajouter un commentaire (facultatif)" at bounding box center [286, 286] width 247 height 89
type textarea "PAIEMENT COMMISSION DOSSIER CAVARY"
click at [187, 368] on button "Archiver" at bounding box center [190, 362] width 54 height 19
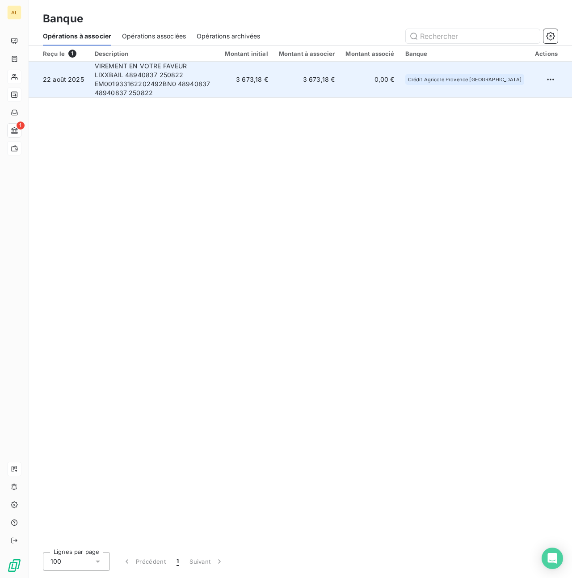
click at [167, 72] on td "VIREMENT EN VOTRE FAVEUR LIXXBAIL 48940837 250822 EM001933162202492BN0 48940837…" at bounding box center [154, 80] width 130 height 36
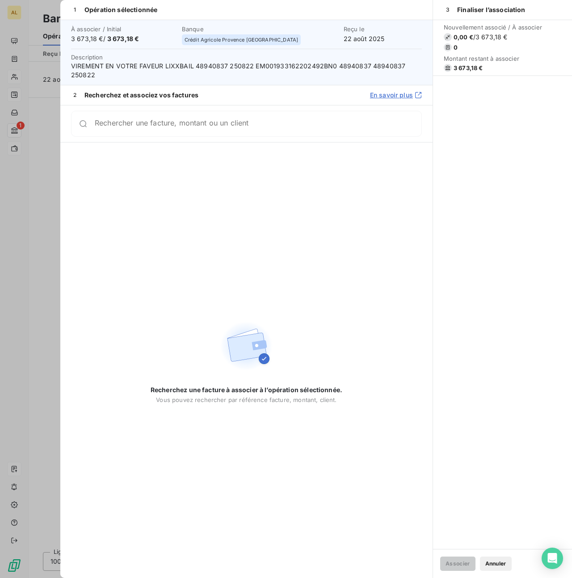
click at [491, 565] on button "Annuler" at bounding box center [496, 564] width 32 height 14
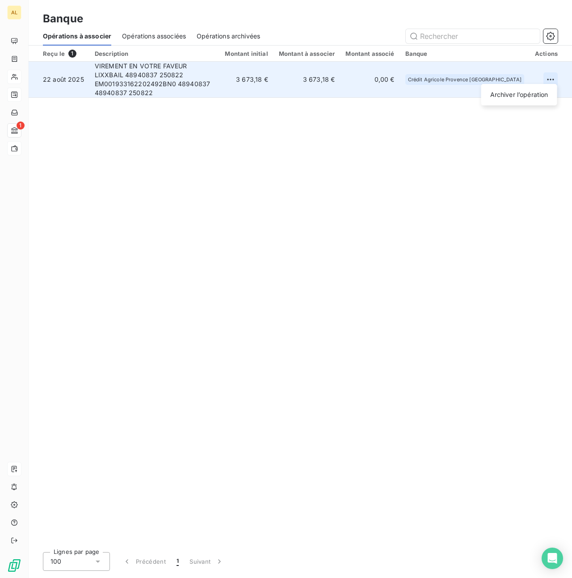
click at [553, 76] on html "AL 1 Banque Opérations à associer Opérations associées Opérations archivées Reç…" at bounding box center [286, 289] width 572 height 578
click at [524, 96] on div "Archiver l’opération" at bounding box center [519, 95] width 69 height 14
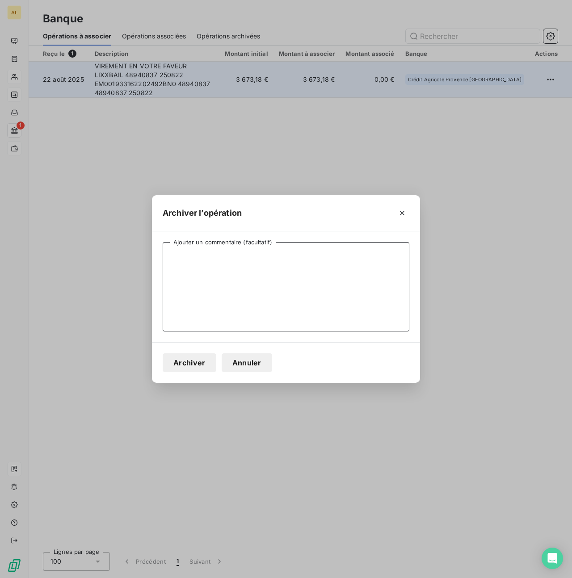
click at [239, 263] on textarea "Ajouter un commentaire (facultatif)" at bounding box center [286, 286] width 247 height 89
type textarea "REMBOURSEMENT LOYERS TROP PERÇUS FEV A AOUT CTR 125 STUDIO 511"
click at [189, 370] on button "Archiver" at bounding box center [190, 362] width 54 height 19
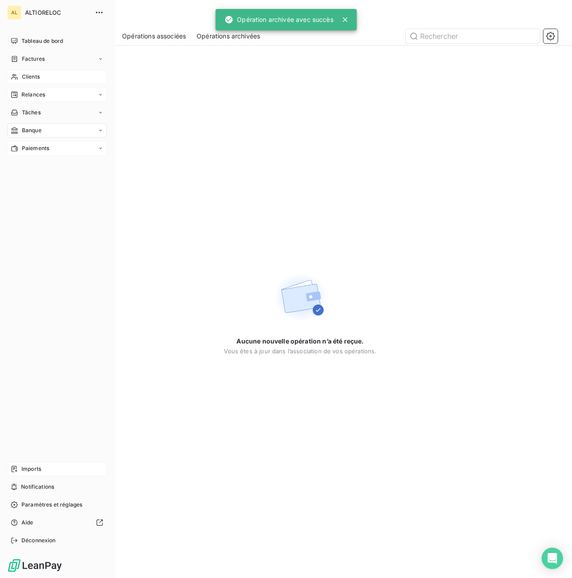
click at [26, 77] on span "Clients" at bounding box center [31, 77] width 18 height 8
